Goal: Task Accomplishment & Management: Manage account settings

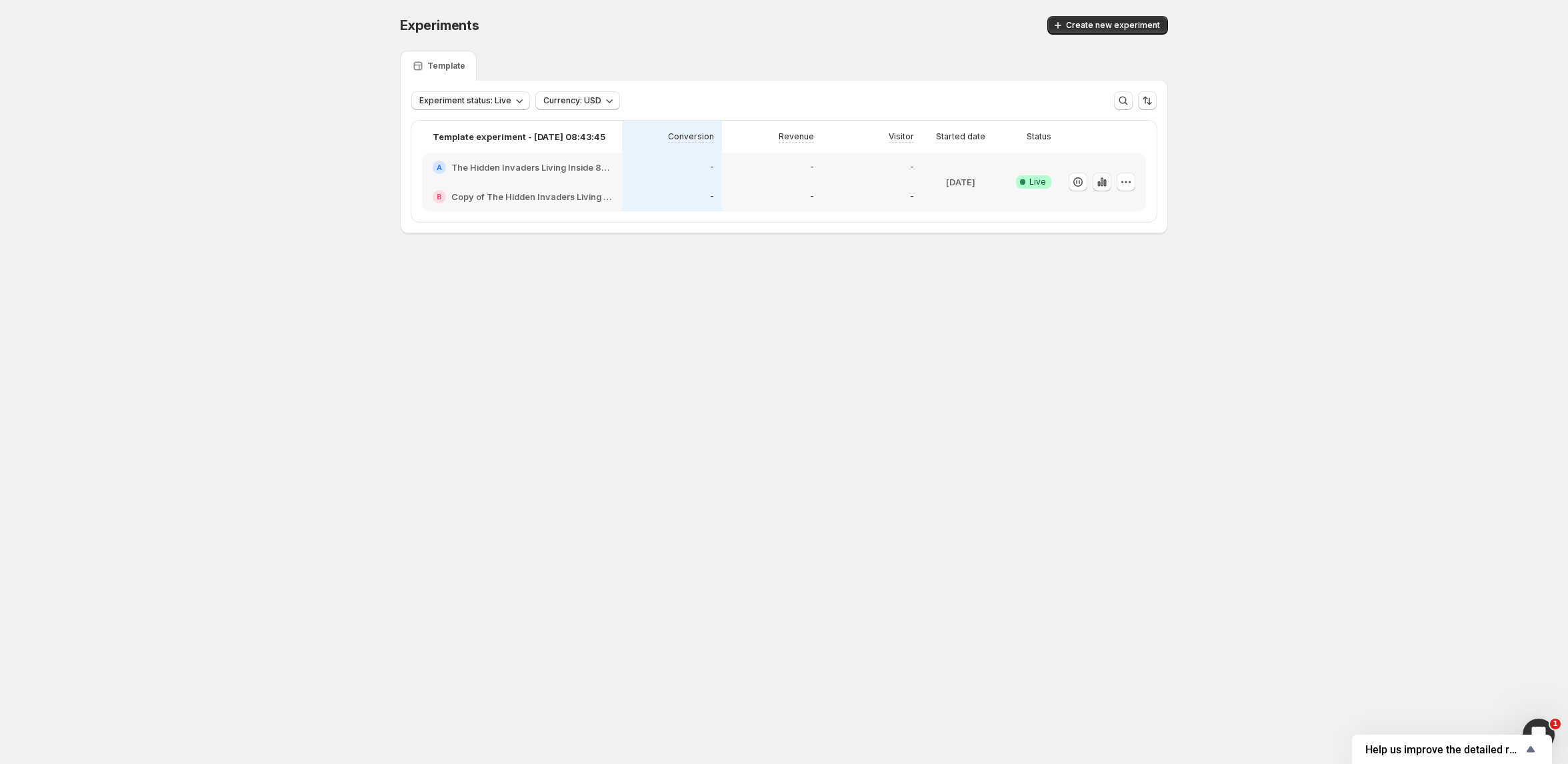
click at [1101, 184] on icon "button" at bounding box center [1102, 182] width 3 height 9
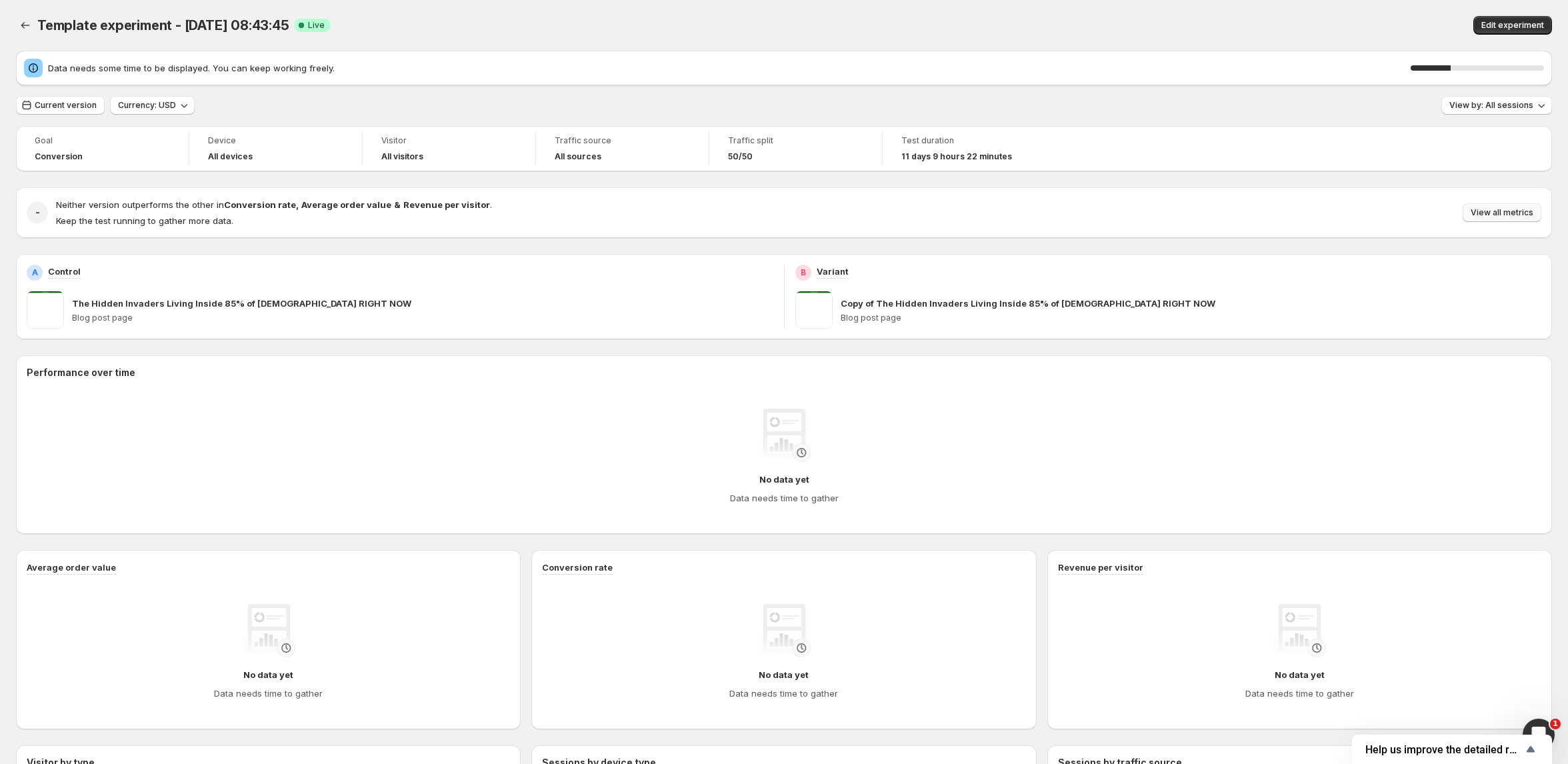
click at [1501, 219] on button "View all metrics" at bounding box center [1502, 212] width 79 height 18
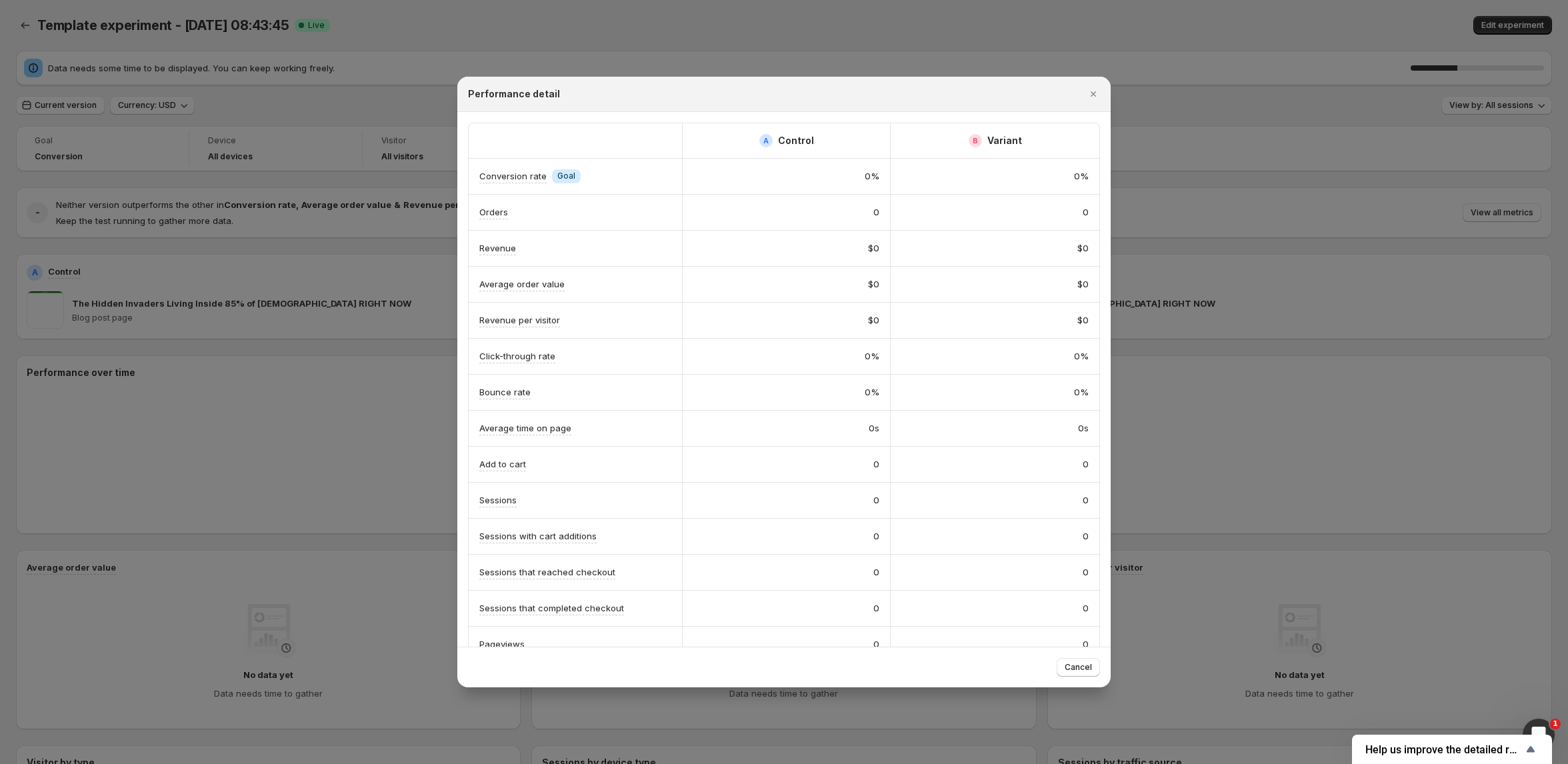
click at [311, 297] on div at bounding box center [784, 382] width 1568 height 764
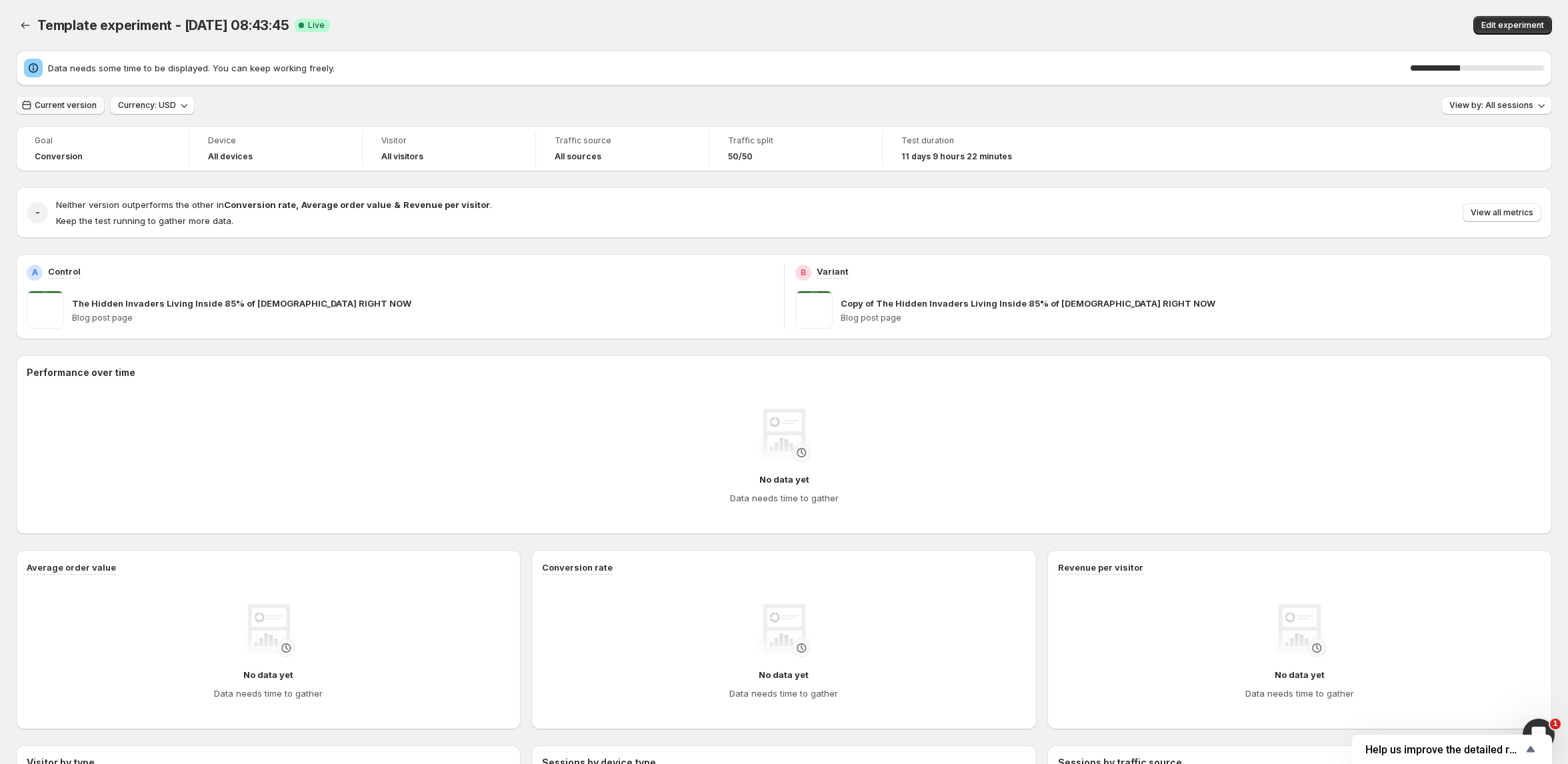
click at [69, 109] on span "Current version" at bounding box center [65, 106] width 62 height 11
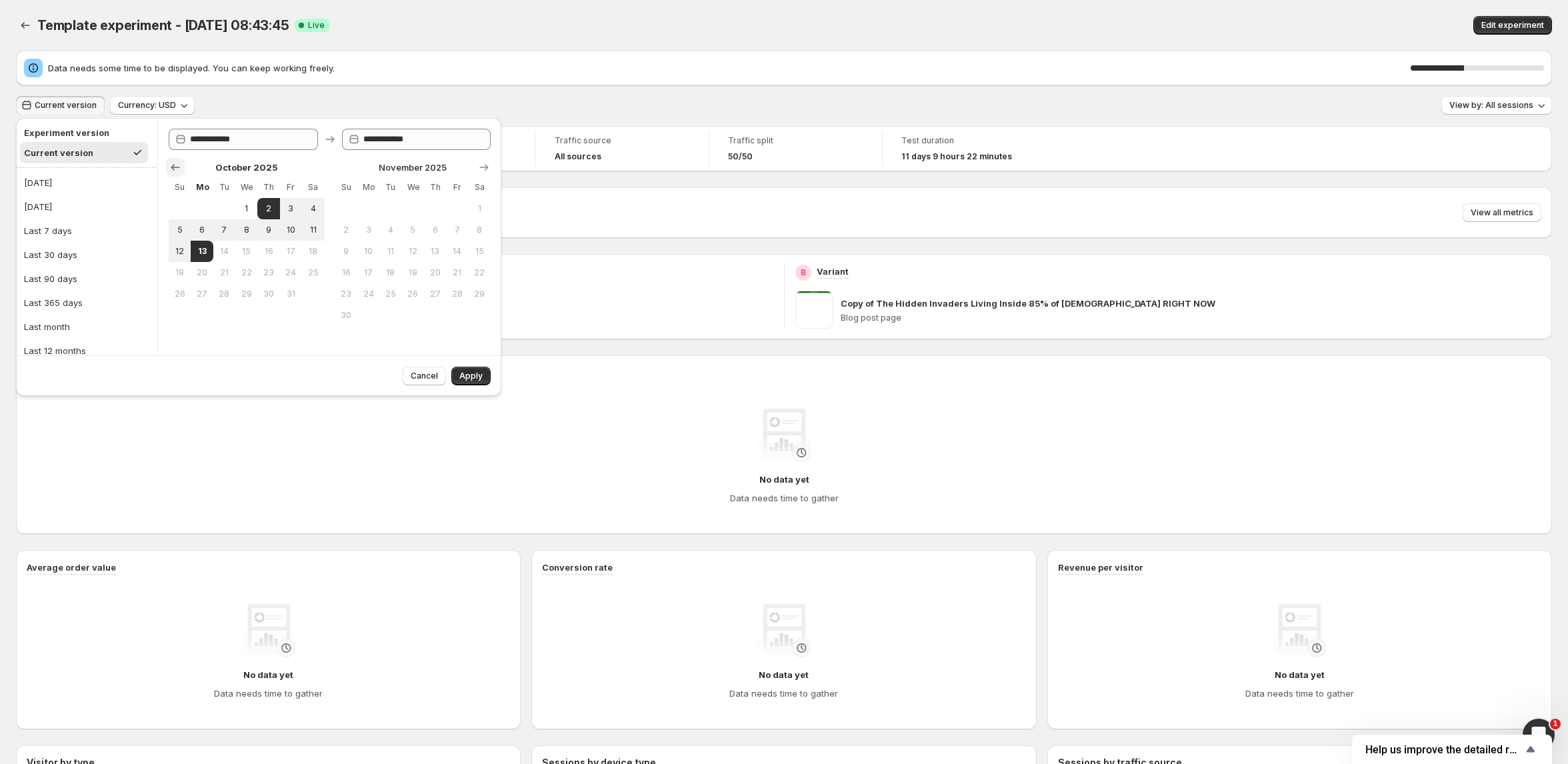
click at [176, 164] on icon "Show previous month, September 2025" at bounding box center [175, 167] width 13 height 13
click at [250, 217] on button "3" at bounding box center [246, 208] width 22 height 21
type input "**********"
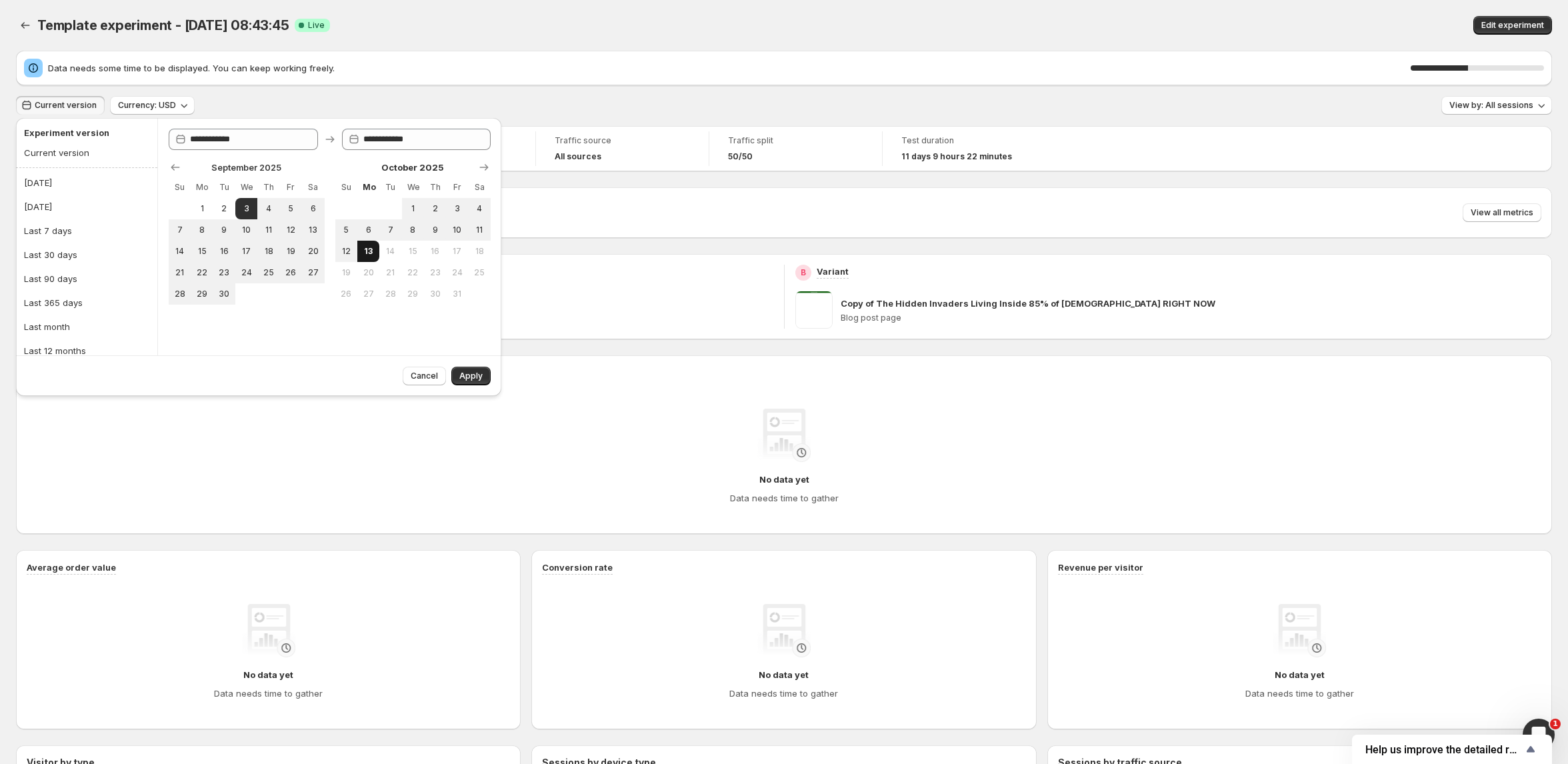
click at [370, 252] on span "13" at bounding box center [368, 251] width 11 height 11
type input "**********"
click at [470, 377] on span "Apply" at bounding box center [471, 376] width 24 height 11
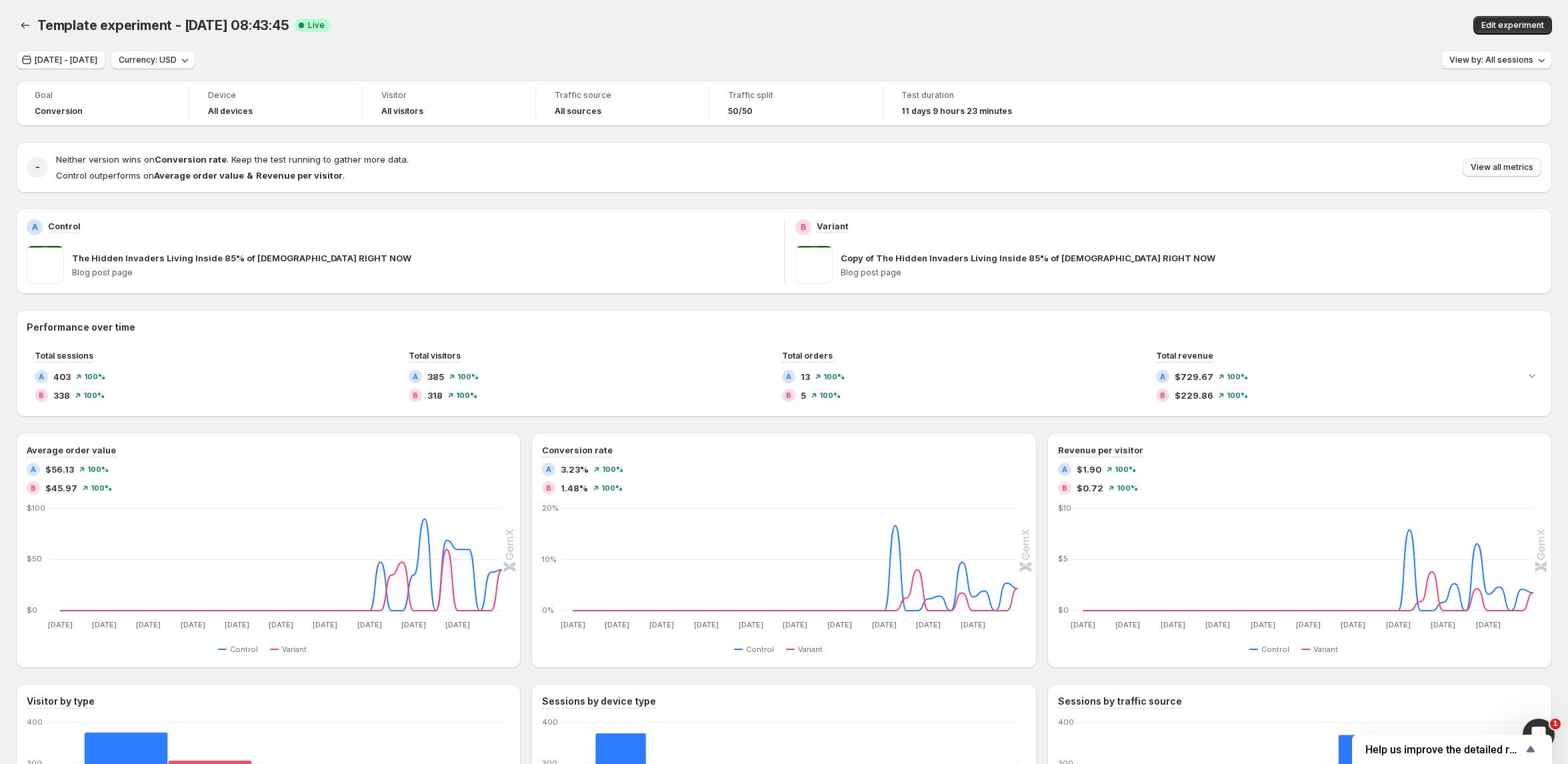
click at [1499, 164] on span "View all metrics" at bounding box center [1502, 167] width 62 height 11
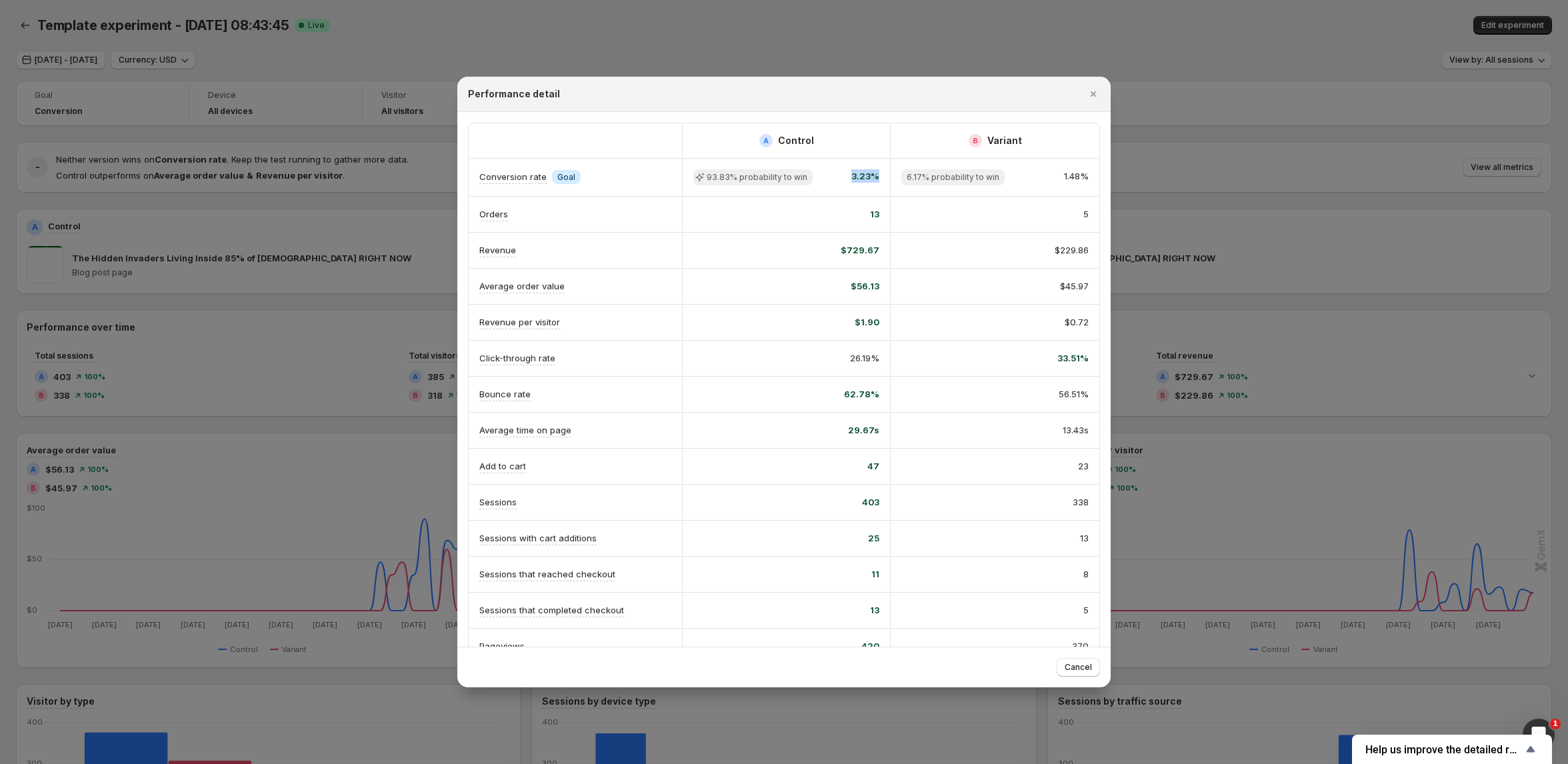
drag, startPoint x: 850, startPoint y: 179, endPoint x: 878, endPoint y: 174, distance: 28.4
click at [878, 174] on div "93.83% probability to win 3.23%" at bounding box center [787, 178] width 186 height 16
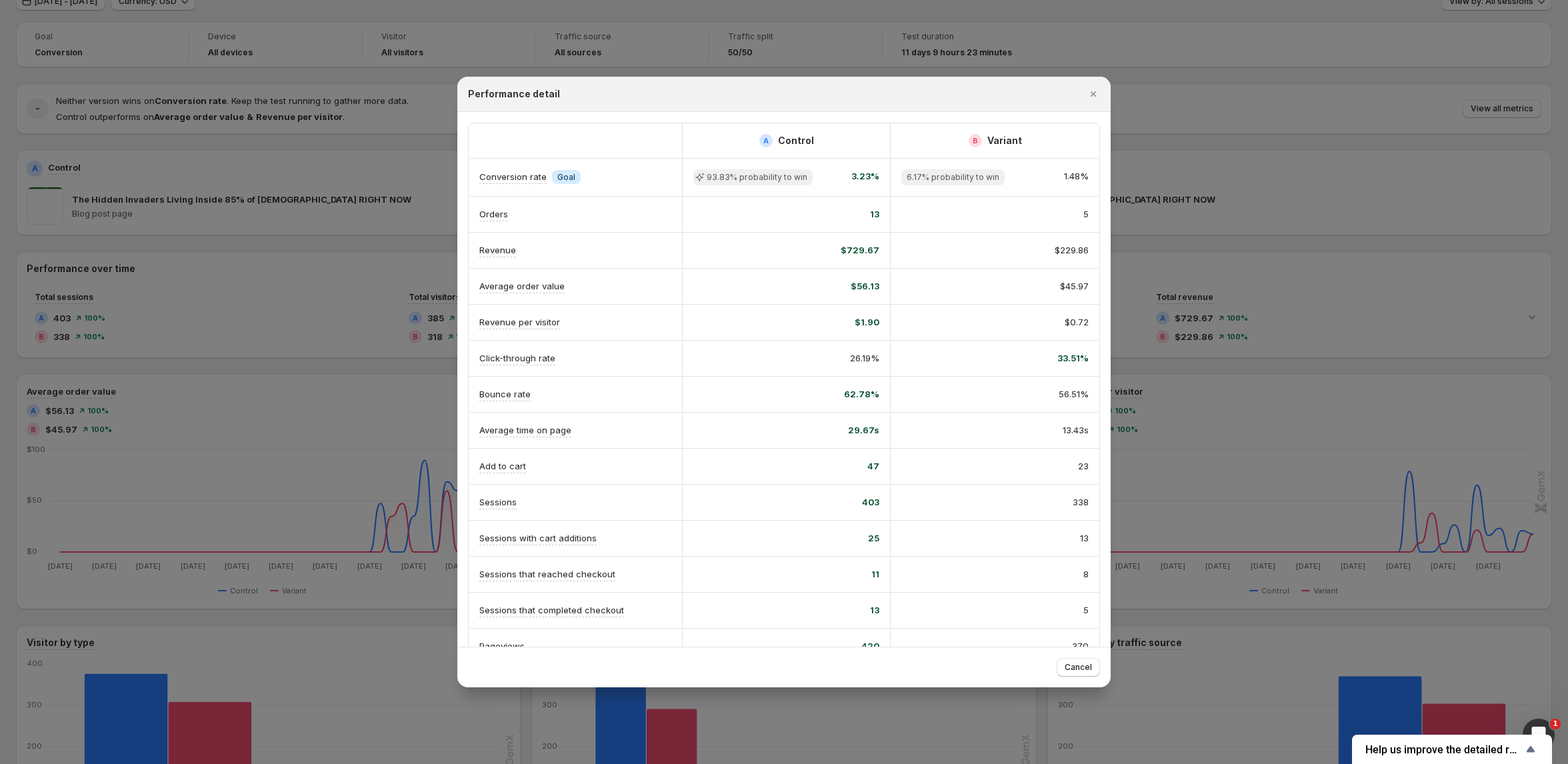
click at [938, 341] on div "33.51%" at bounding box center [995, 358] width 208 height 34
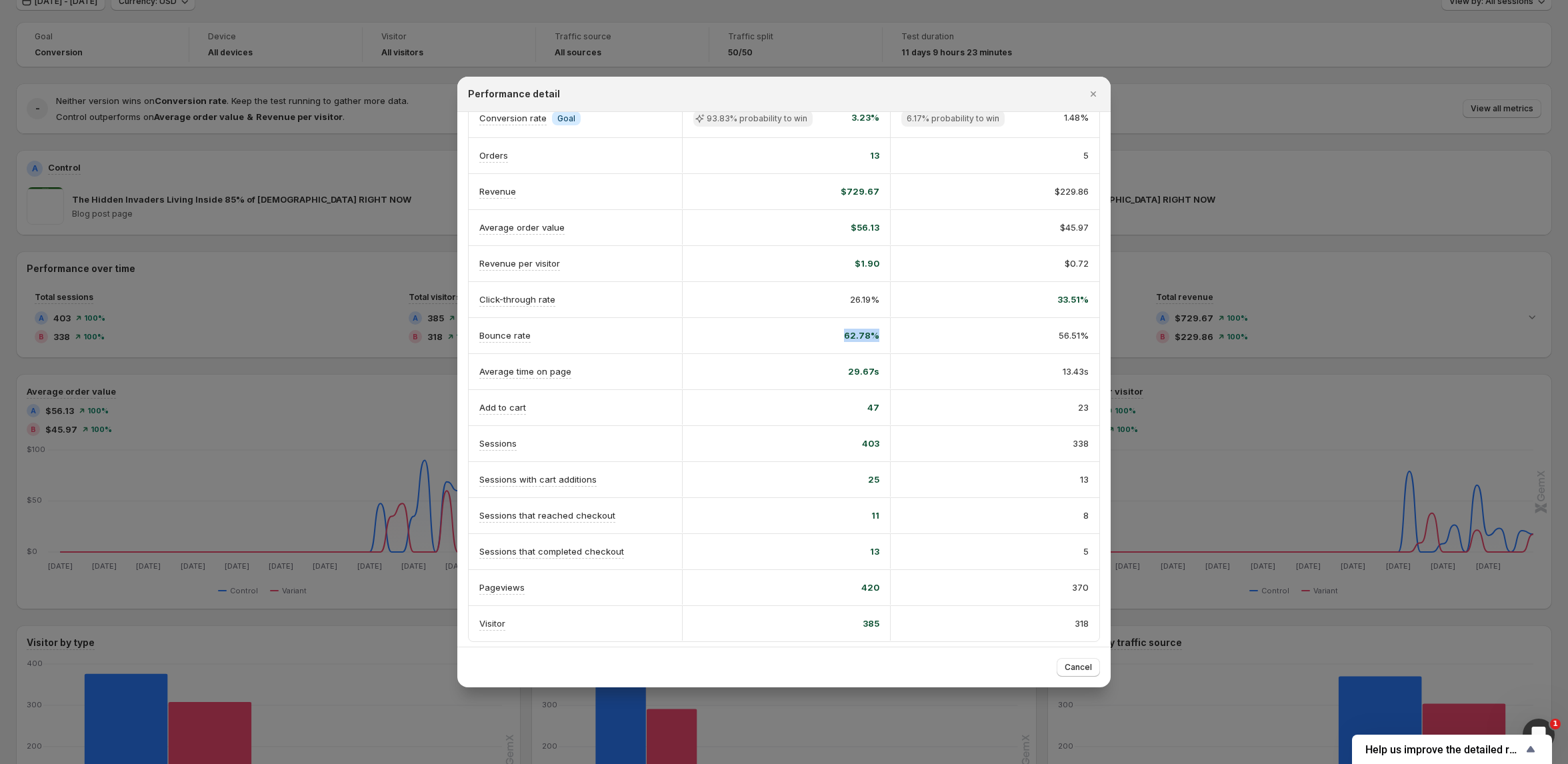
drag, startPoint x: 841, startPoint y: 330, endPoint x: 896, endPoint y: 333, distance: 55.1
click at [896, 333] on div "Bounce rate 62.78% 56.51%" at bounding box center [784, 336] width 631 height 35
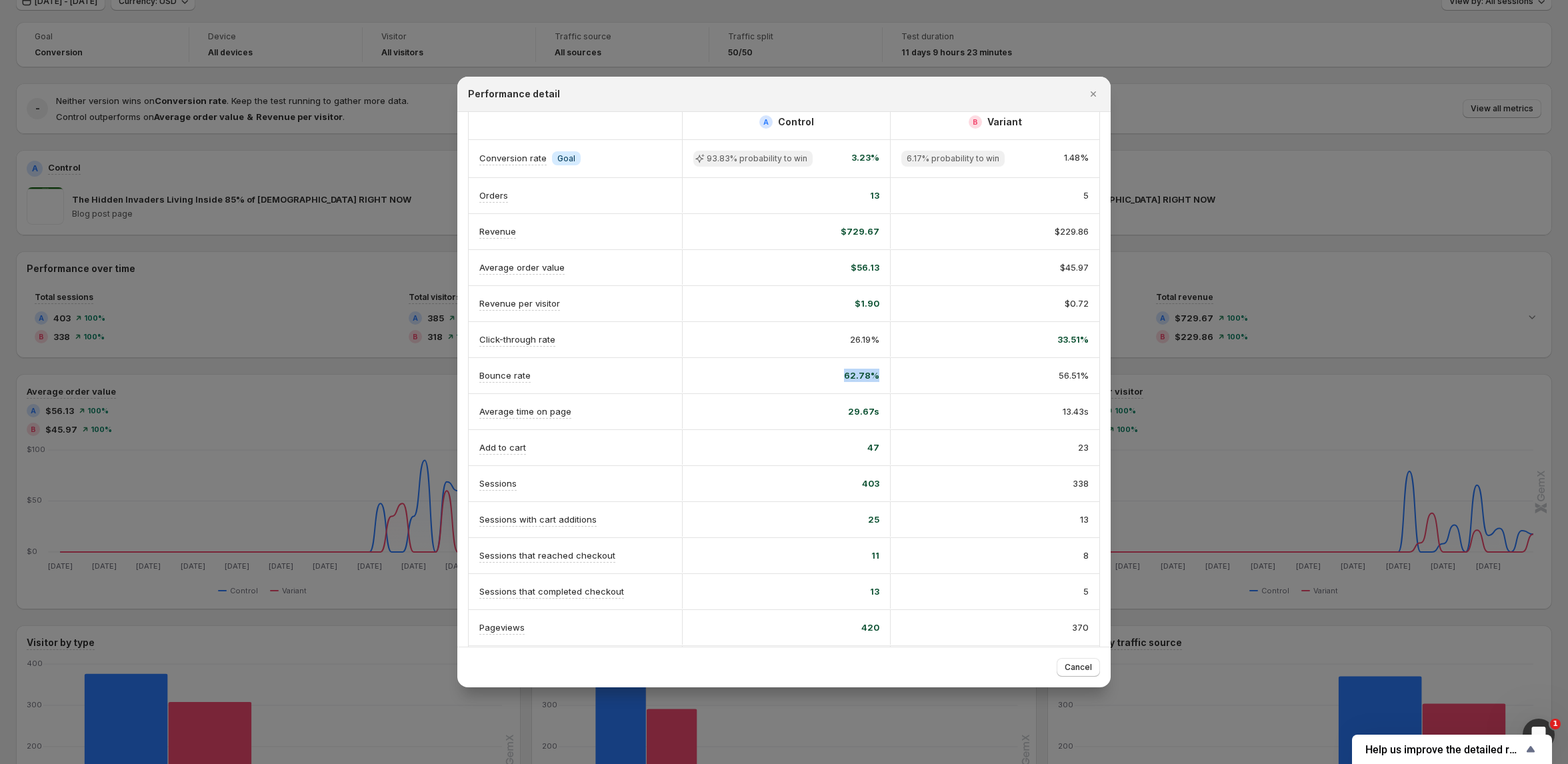
scroll to position [15, 0]
drag, startPoint x: 880, startPoint y: 344, endPoint x: 851, endPoint y: 341, distance: 29.2
click at [851, 341] on div "26.19%" at bounding box center [786, 343] width 208 height 34
click at [970, 385] on div "56.51%" at bounding box center [995, 379] width 208 height 34
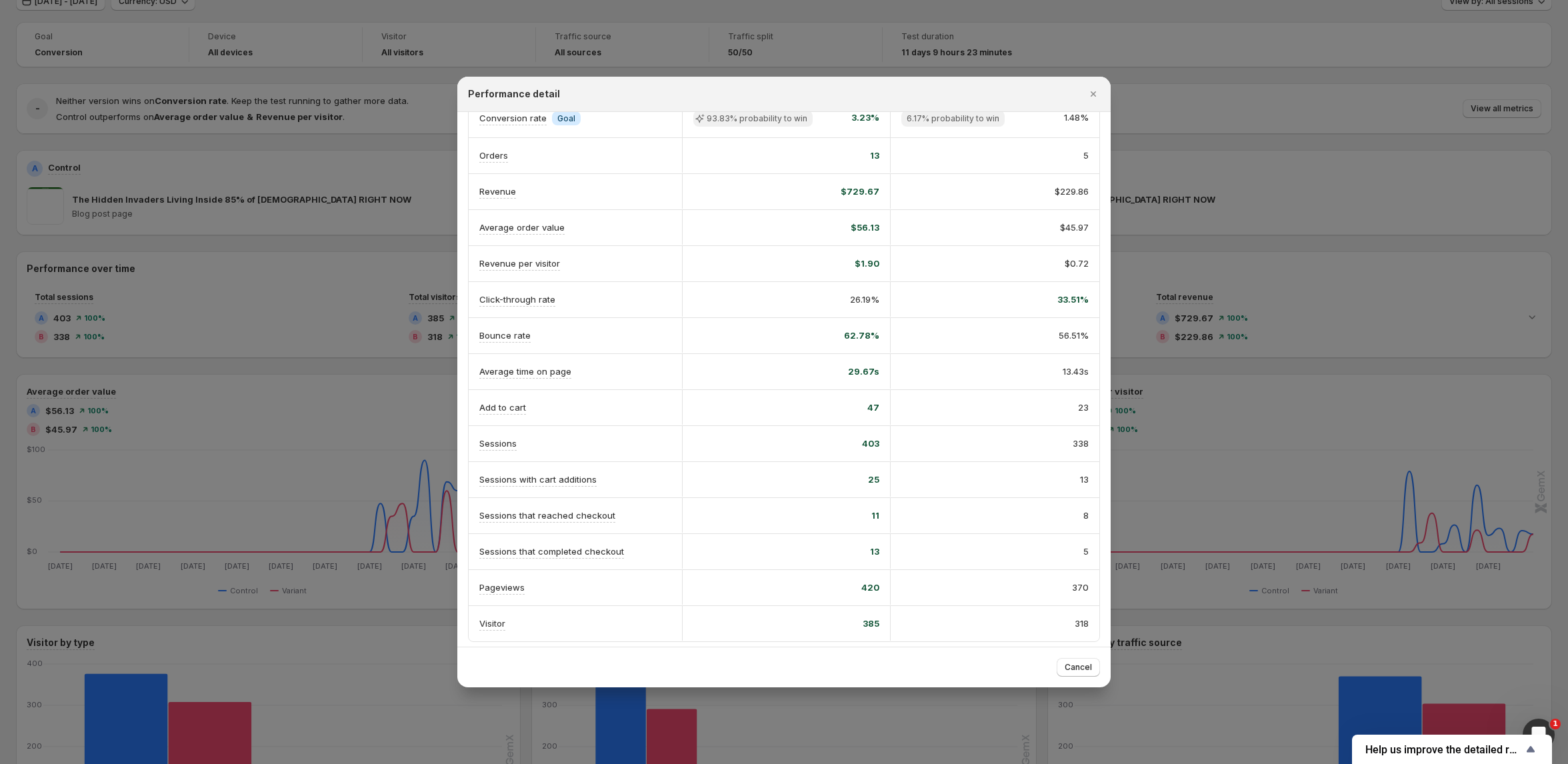
scroll to position [0, 0]
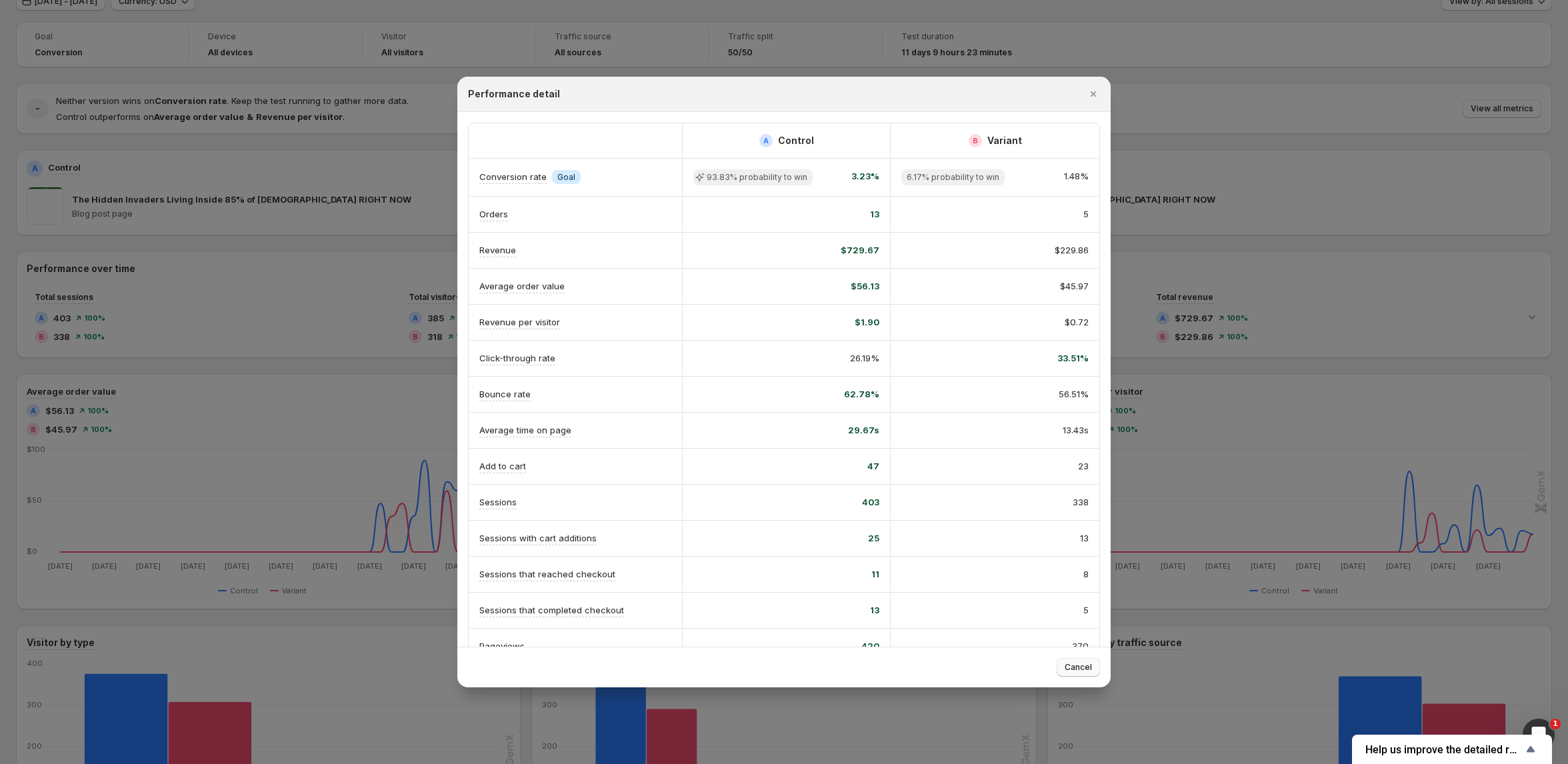
click at [1063, 659] on button "Cancel" at bounding box center [1078, 667] width 43 height 18
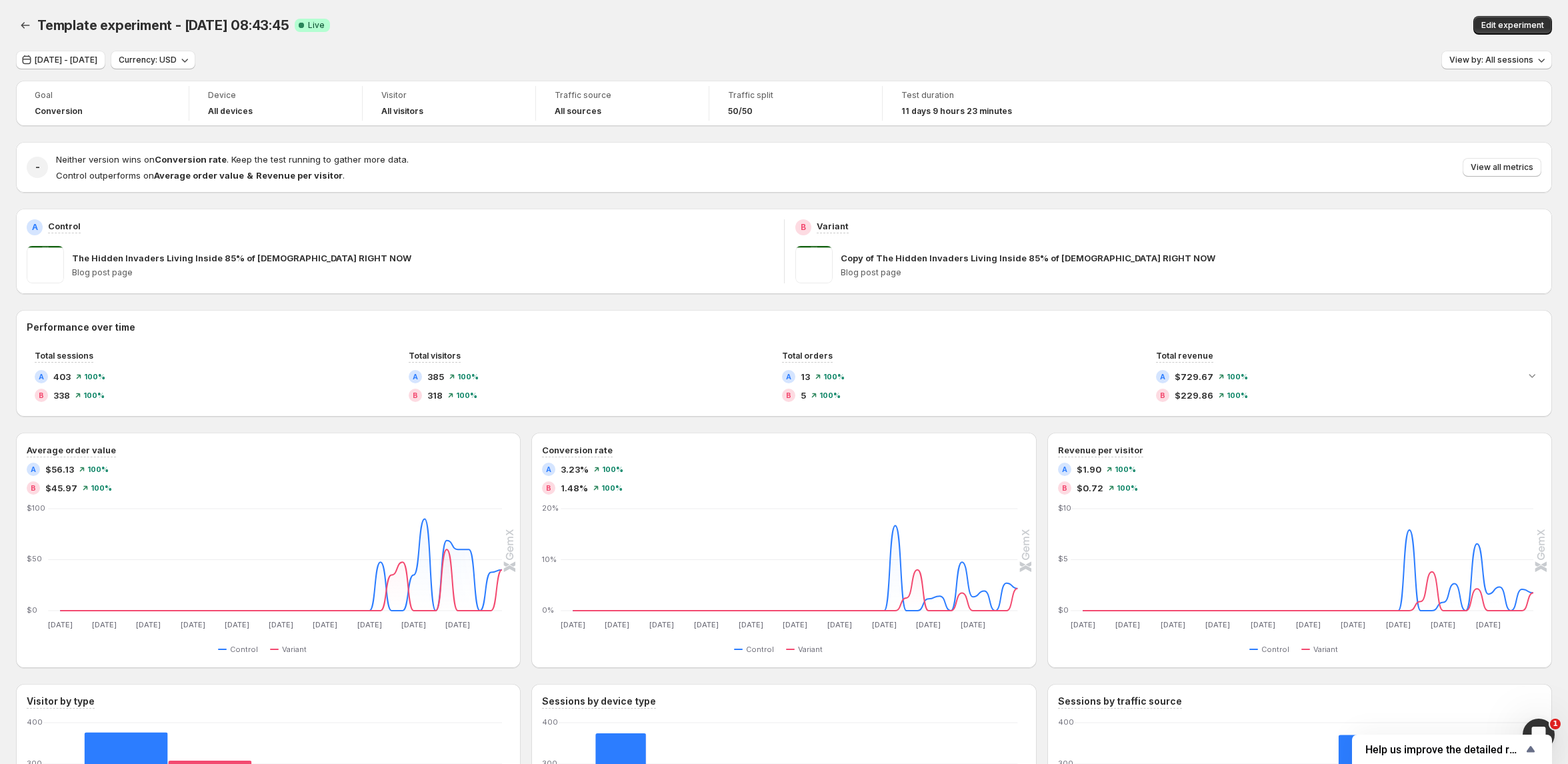
click at [1238, 43] on div "Template experiment - [DATE] 08:43:45. This page is ready Template experiment -…" at bounding box center [784, 25] width 1536 height 51
click at [1347, 65] on div "[DATE] - [DATE] Currency: USD View by: All sessions" at bounding box center [784, 61] width 1536 height 19
click at [1514, 62] on span "View by: All sessions" at bounding box center [1492, 60] width 84 height 11
click at [1527, 26] on span "Edit experiment" at bounding box center [1513, 25] width 62 height 11
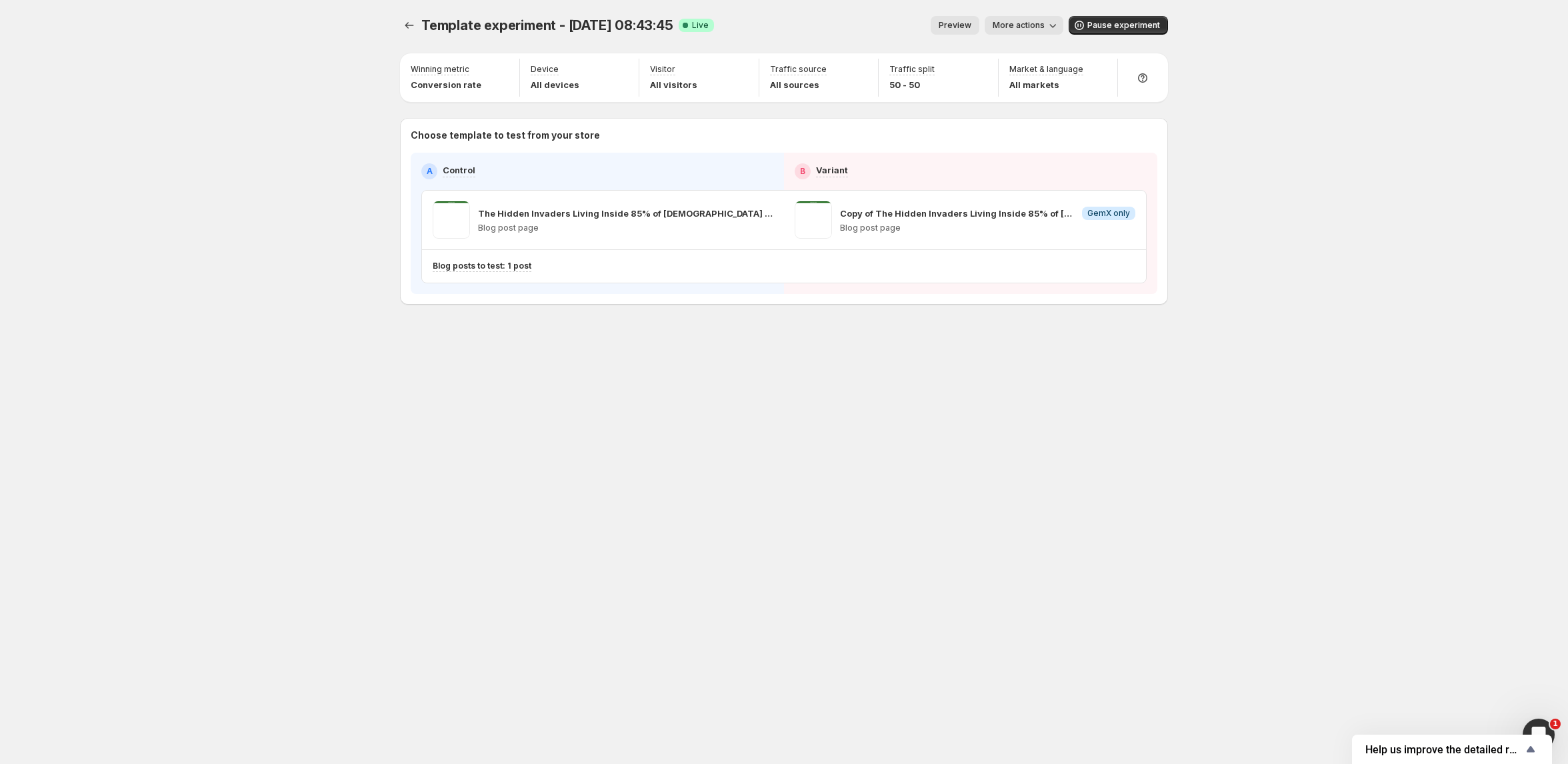
click at [1049, 29] on button "More actions" at bounding box center [1025, 25] width 79 height 18
click at [1032, 118] on span "End experiment" at bounding box center [1048, 120] width 65 height 11
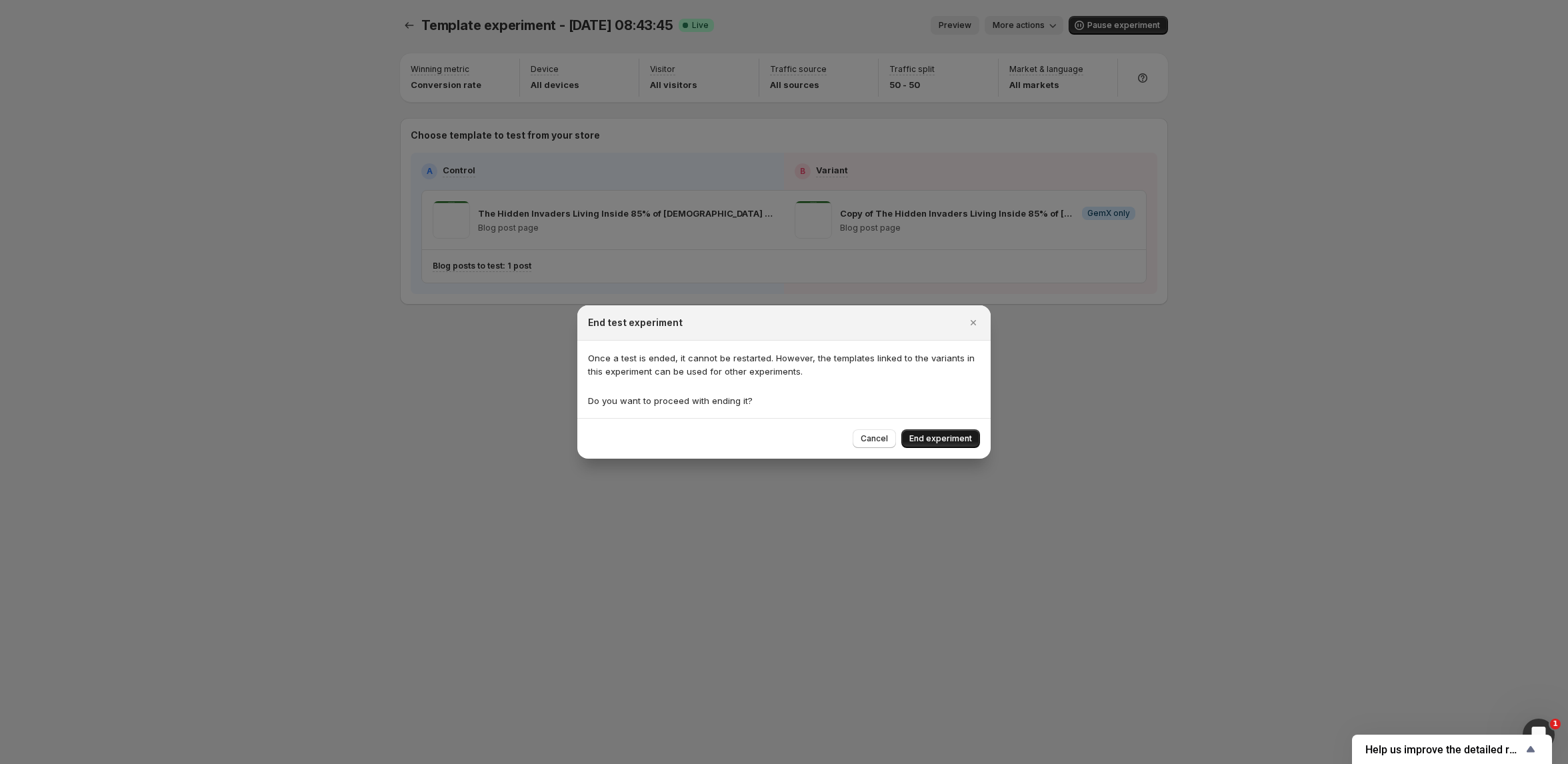
click at [933, 441] on span "End experiment" at bounding box center [940, 439] width 62 height 11
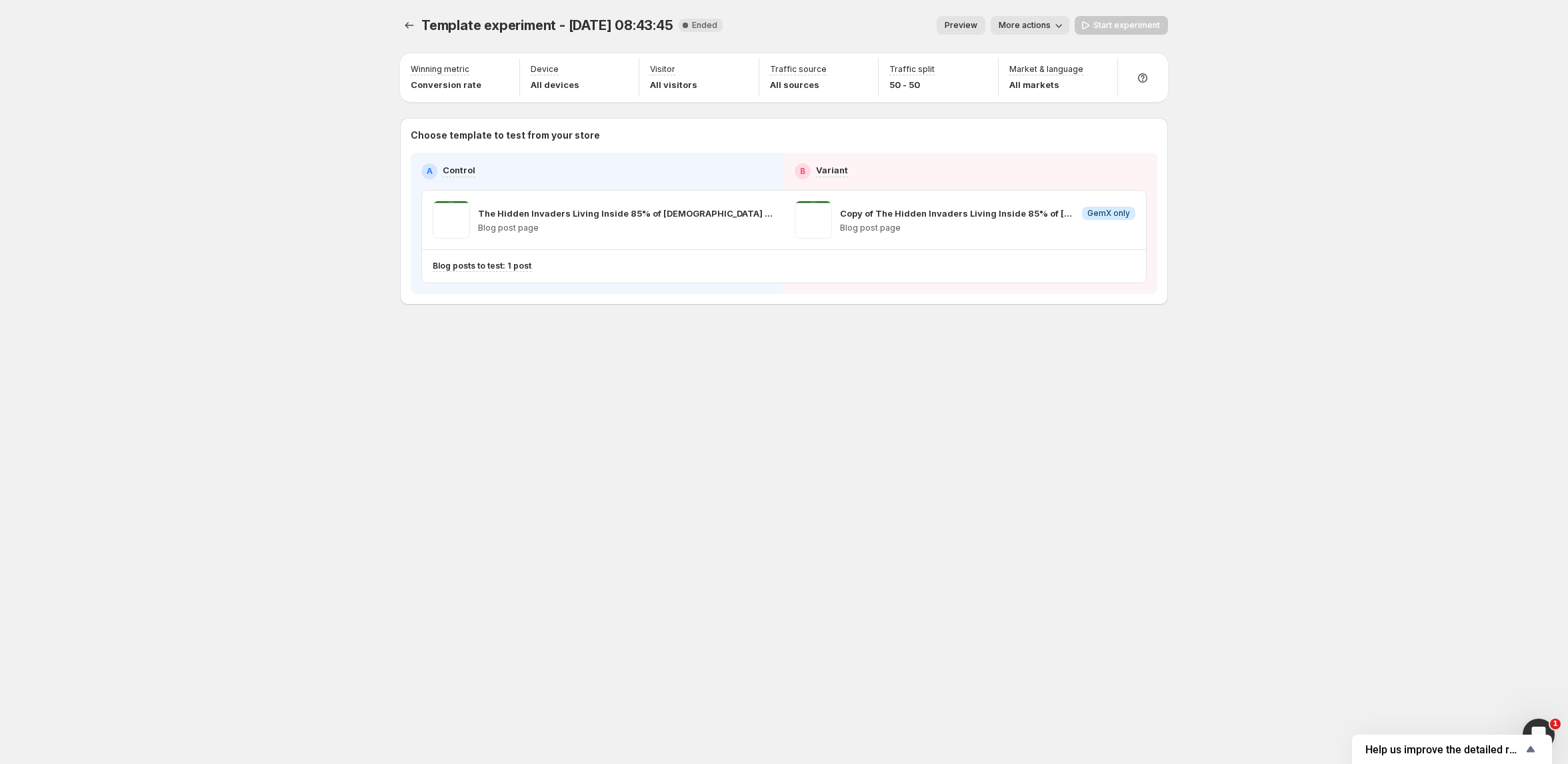
click at [1034, 28] on span "More actions" at bounding box center [1024, 25] width 52 height 11
click at [845, 18] on div "Preview More actions" at bounding box center [902, 25] width 336 height 18
click at [409, 21] on icon "Experiments" at bounding box center [409, 25] width 13 height 13
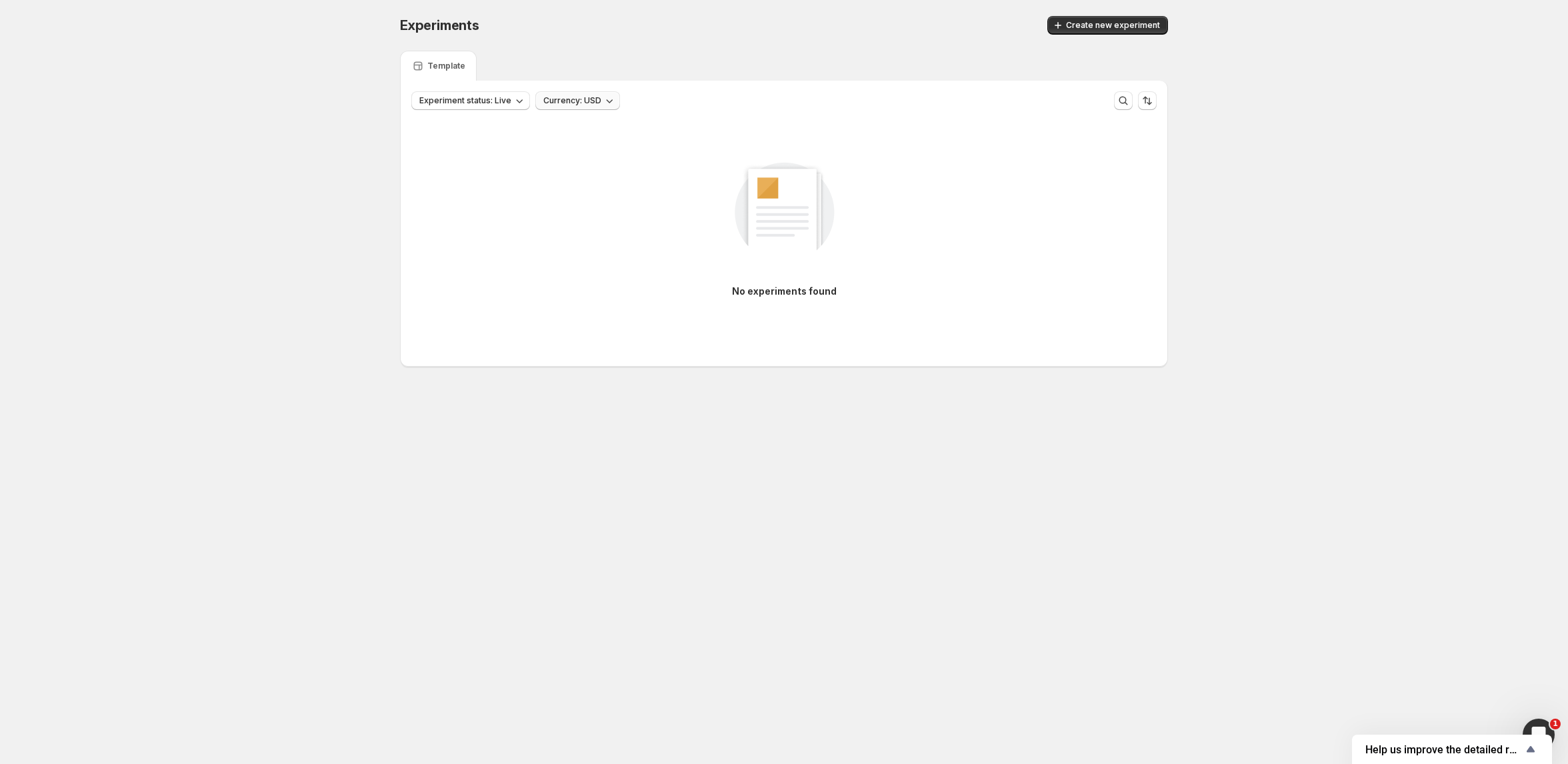
click at [578, 104] on span "Currency: USD" at bounding box center [572, 100] width 58 height 11
click at [468, 106] on span "Experiment status: Live" at bounding box center [465, 100] width 92 height 11
click at [440, 191] on p "Ended" at bounding box center [446, 192] width 26 height 13
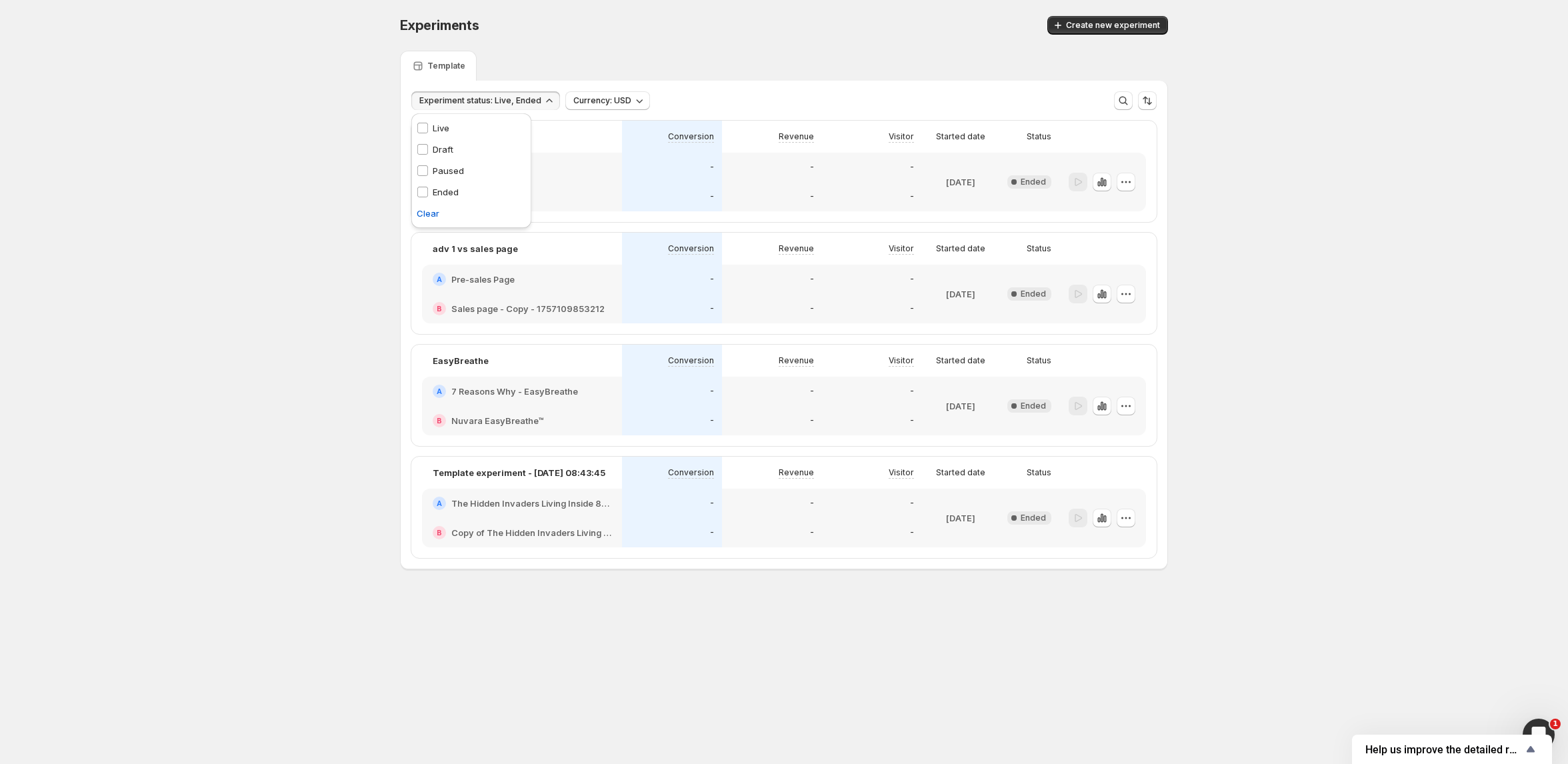
click at [316, 209] on div "Experiments. This page is ready Experiments Create new experiment Template Expe…" at bounding box center [784, 321] width 1568 height 642
click at [1130, 172] on button "button" at bounding box center [1126, 181] width 18 height 18
click at [1024, 183] on span "Ended" at bounding box center [1033, 182] width 25 height 11
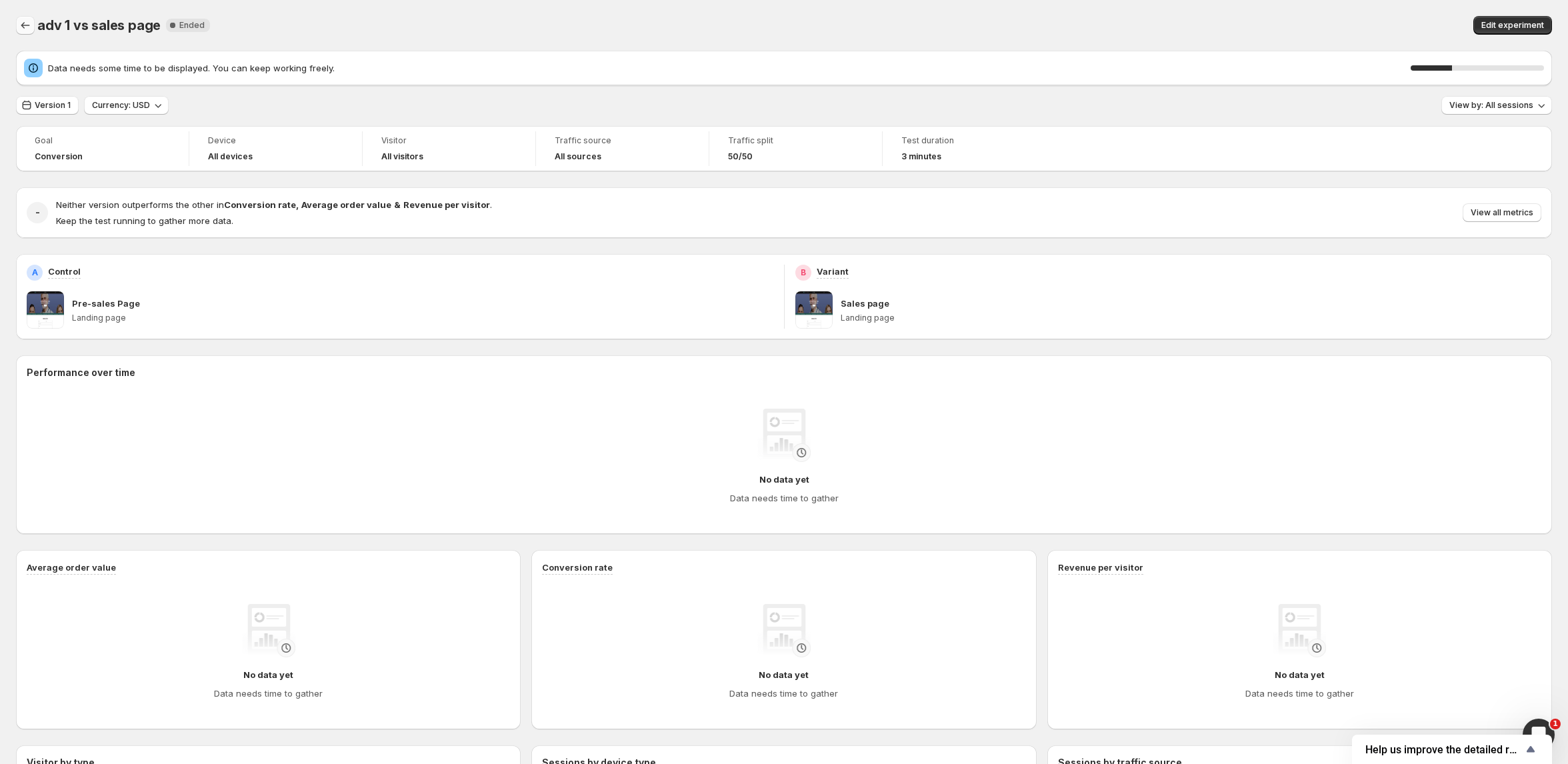
click at [27, 27] on icon "Back" at bounding box center [25, 25] width 13 height 13
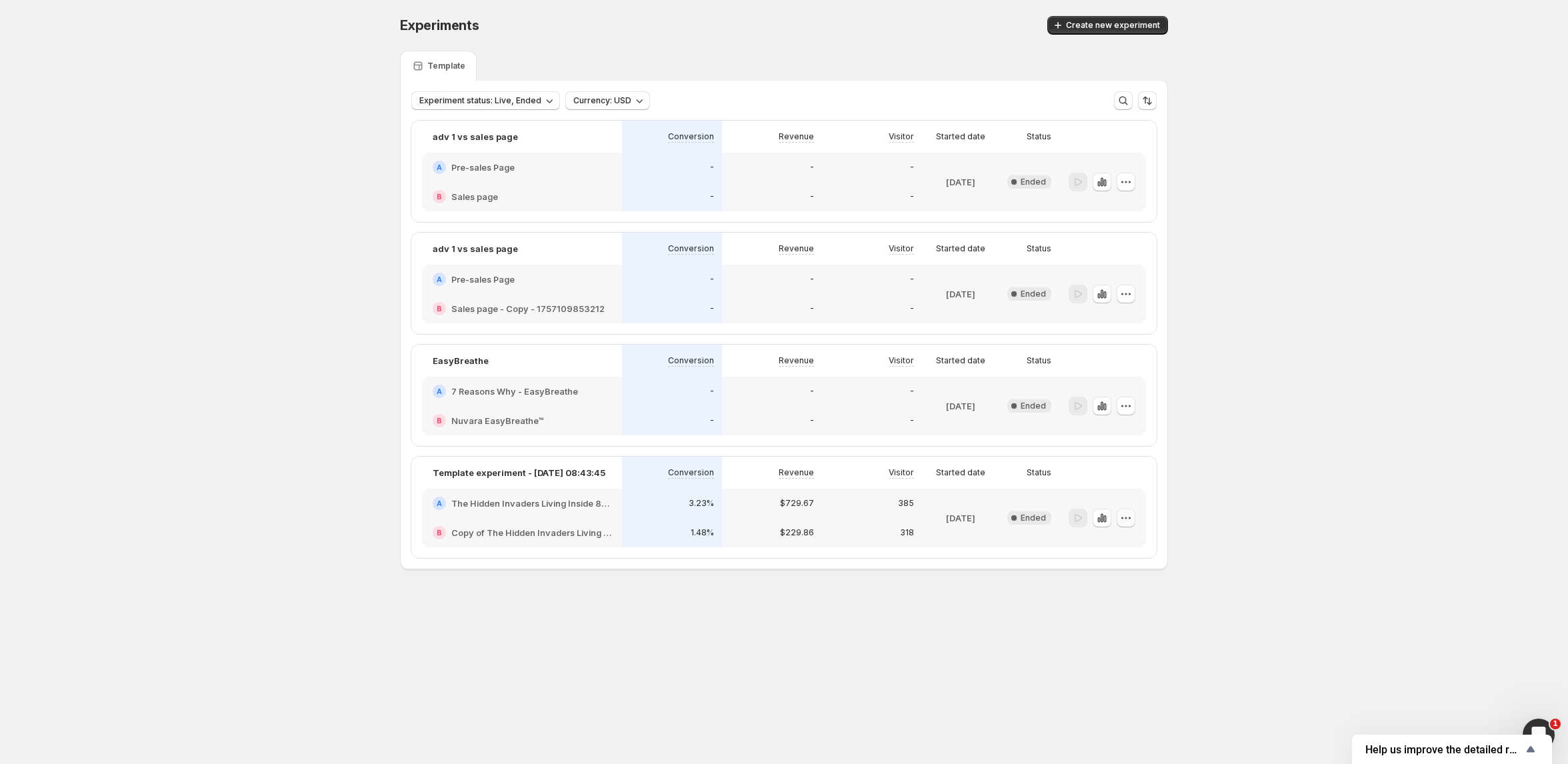
click at [1129, 519] on icon "button" at bounding box center [1126, 518] width 13 height 13
